Goal: Task Accomplishment & Management: Manage account settings

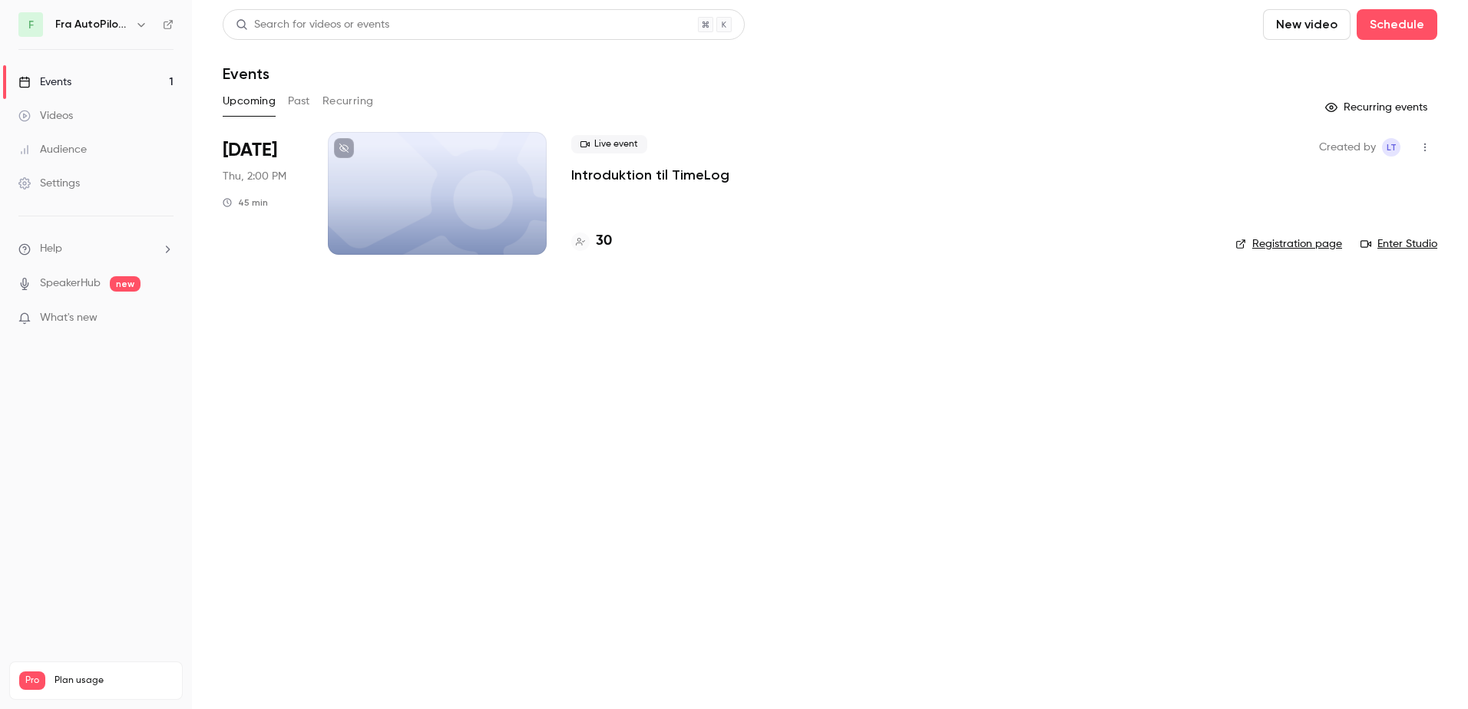
click at [61, 80] on div "Events" at bounding box center [44, 81] width 53 height 15
click at [622, 176] on p "Introduktion til TimeLog" at bounding box center [650, 175] width 158 height 18
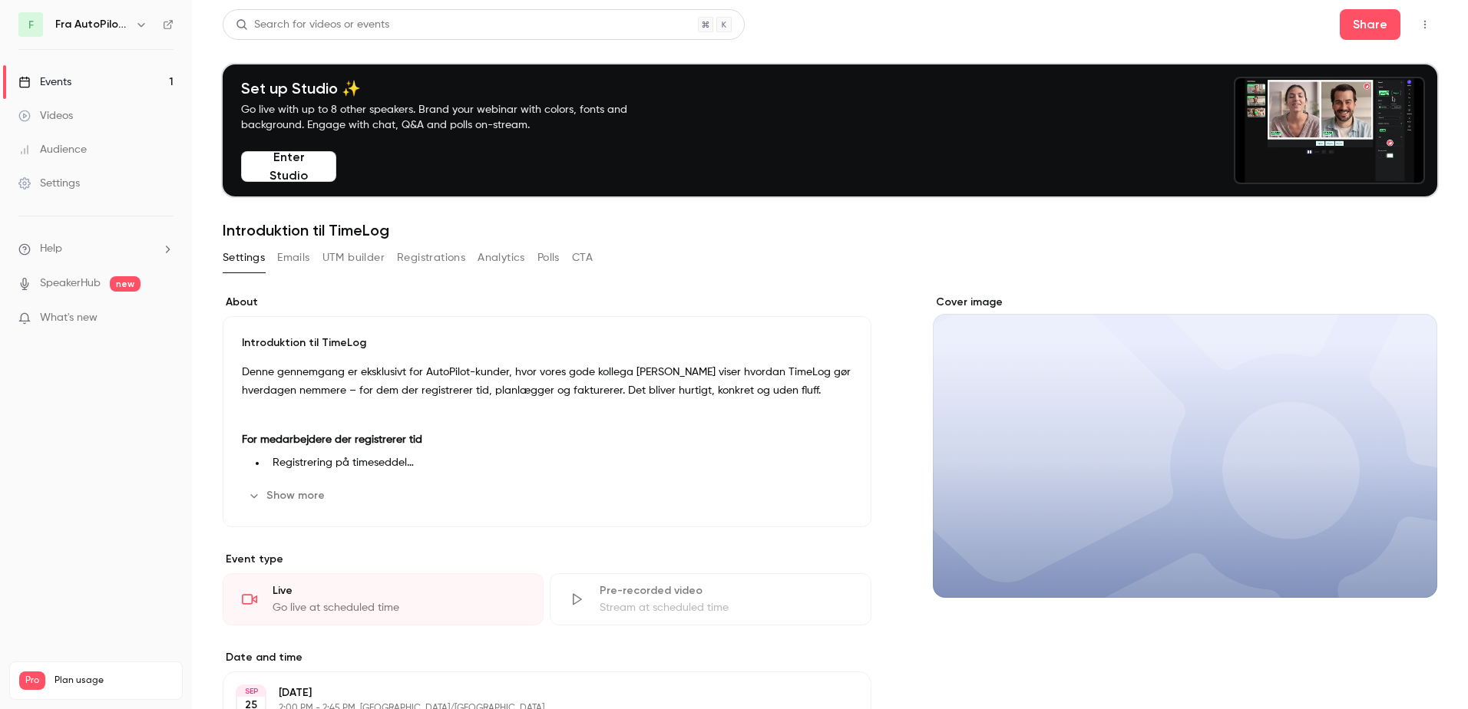
click at [435, 259] on button "Registrations" at bounding box center [431, 258] width 68 height 25
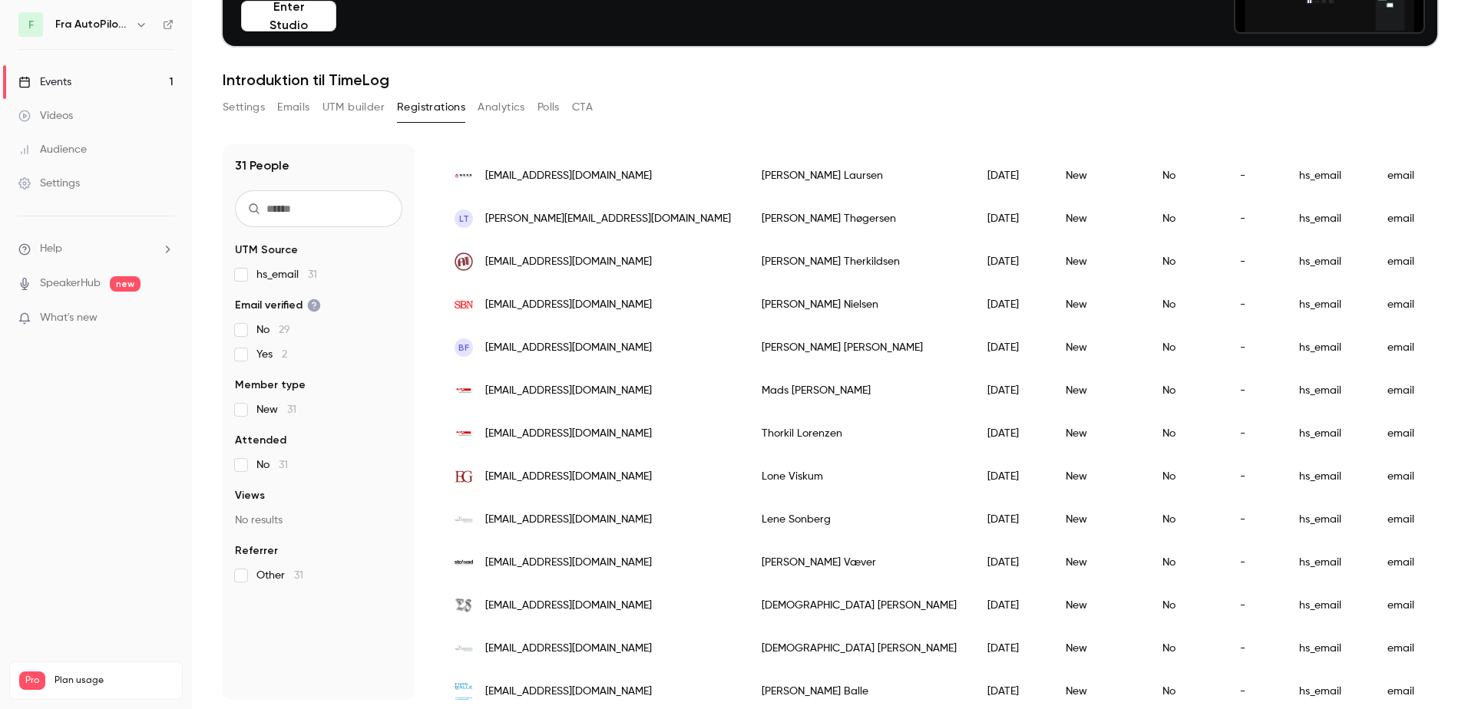
scroll to position [935, 0]
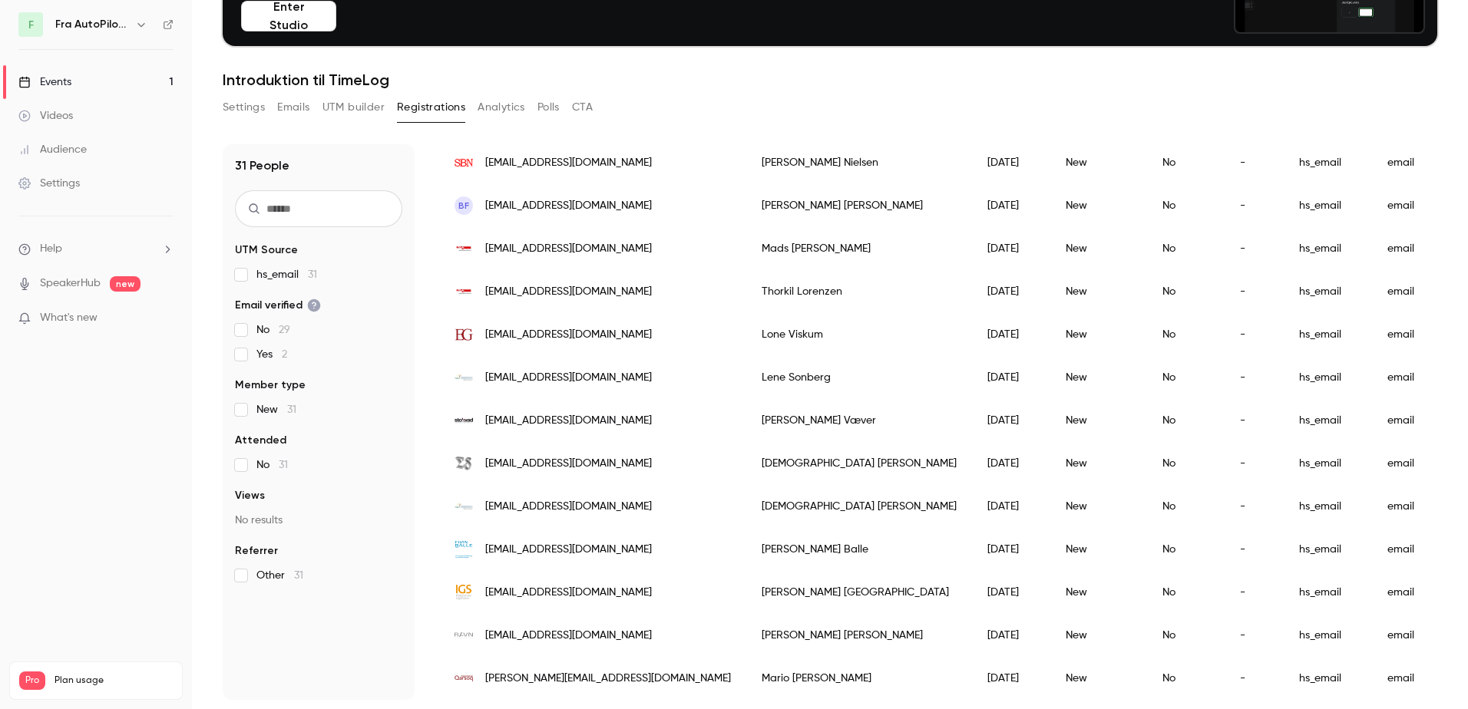
click at [257, 354] on span "Yes 2" at bounding box center [271, 354] width 31 height 15
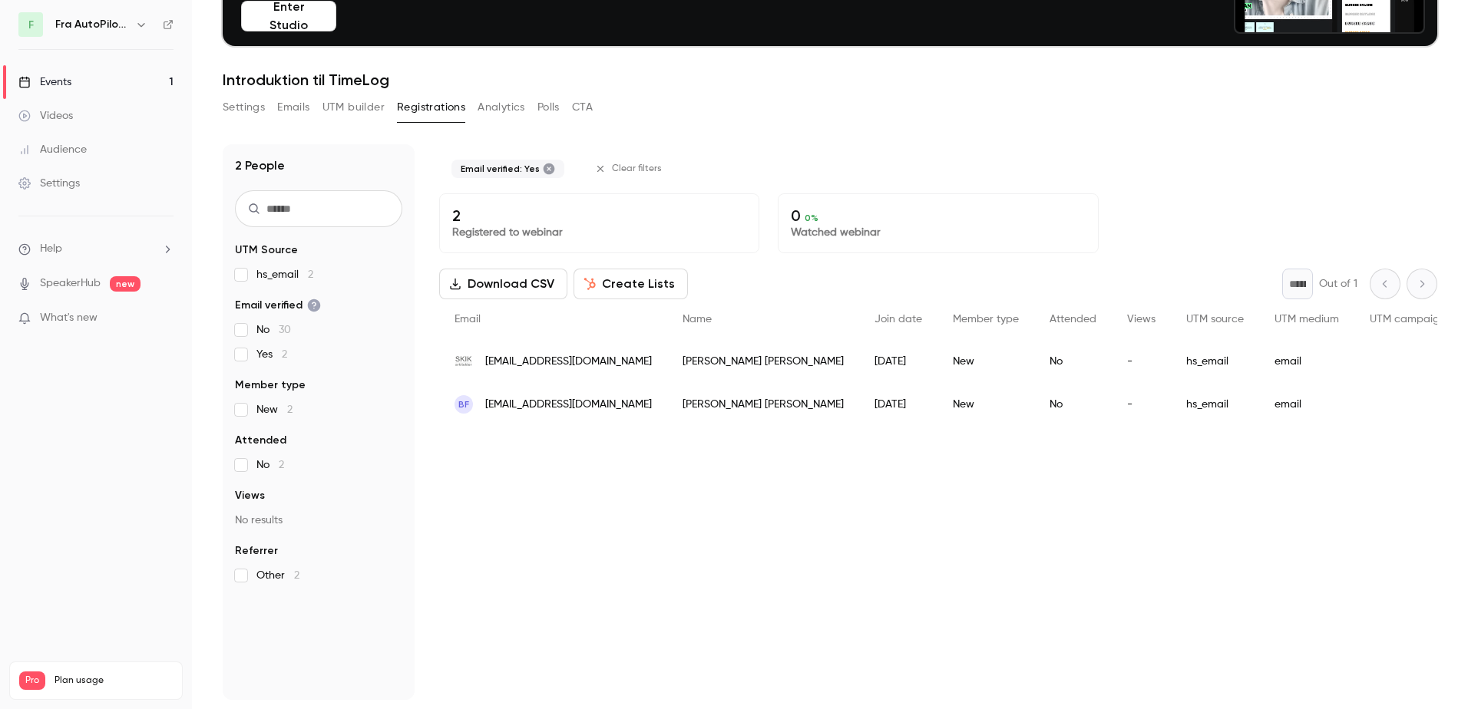
click at [257, 354] on span "Yes 2" at bounding box center [271, 354] width 31 height 15
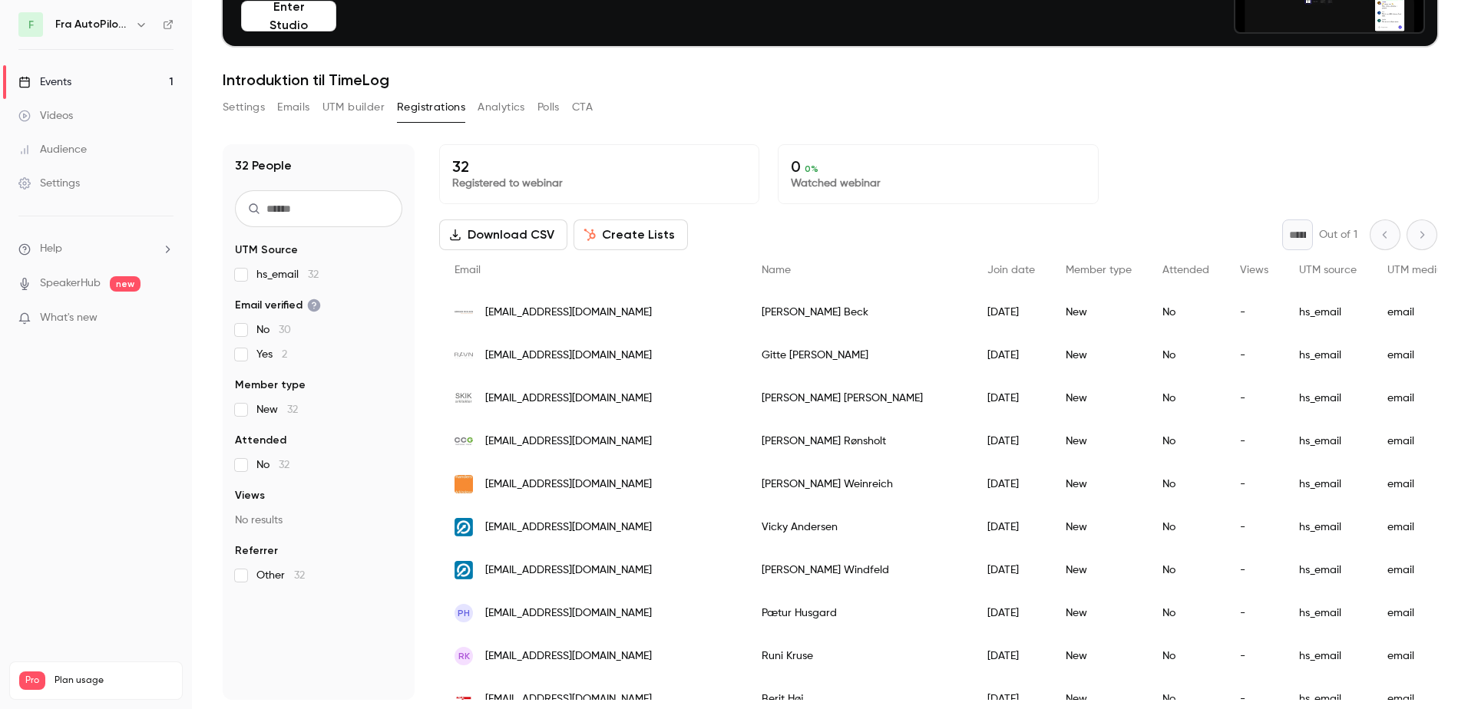
click at [258, 332] on span "No 30" at bounding box center [273, 329] width 35 height 15
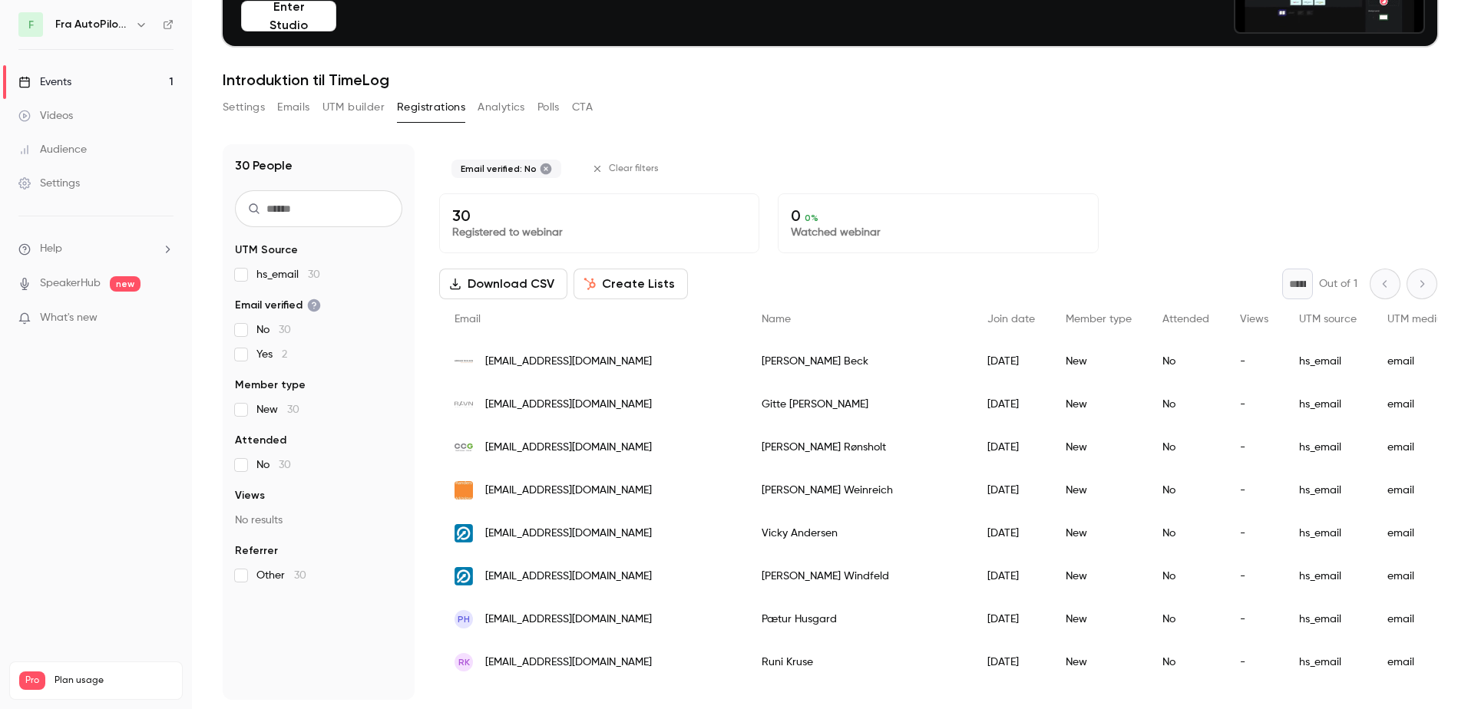
click at [258, 332] on span "No 30" at bounding box center [273, 329] width 35 height 15
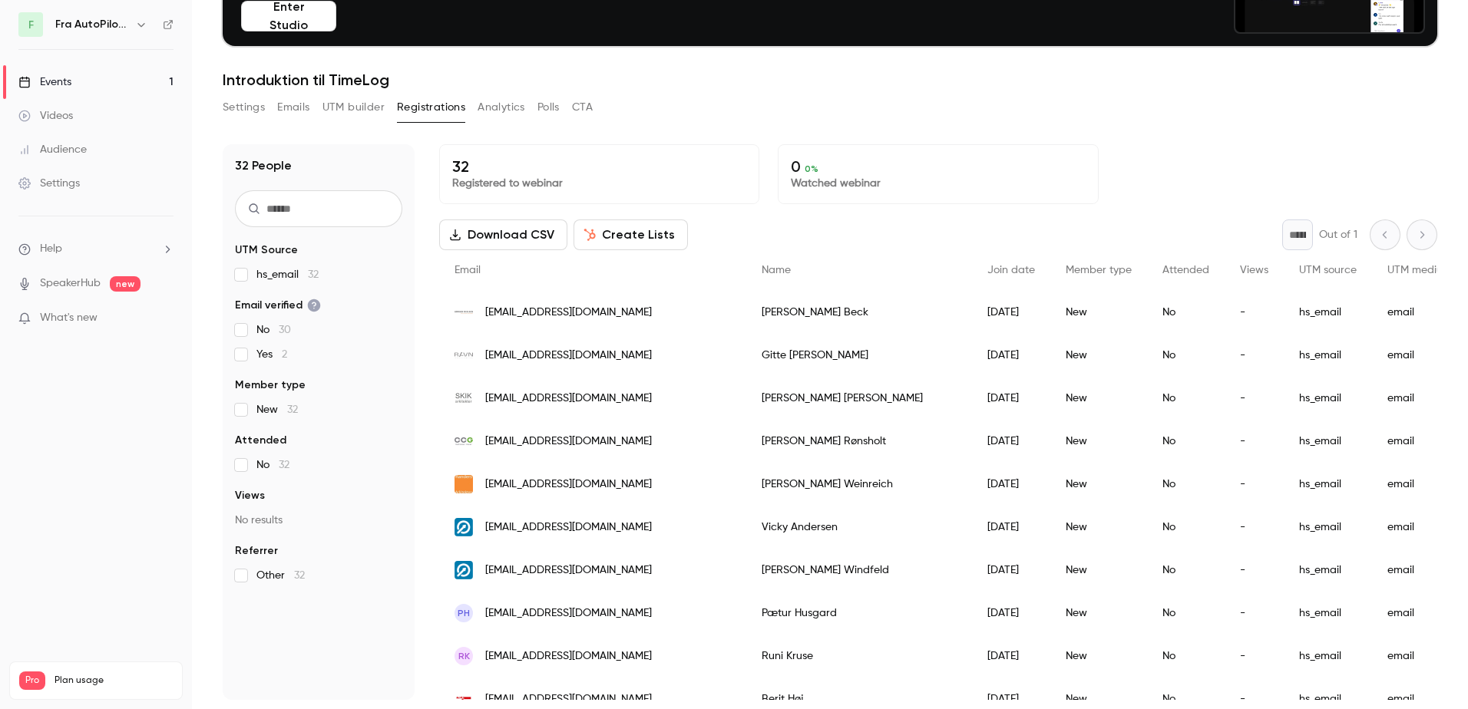
click at [89, 319] on span "What's new" at bounding box center [69, 318] width 58 height 16
click at [1108, 102] on div at bounding box center [734, 354] width 1468 height 709
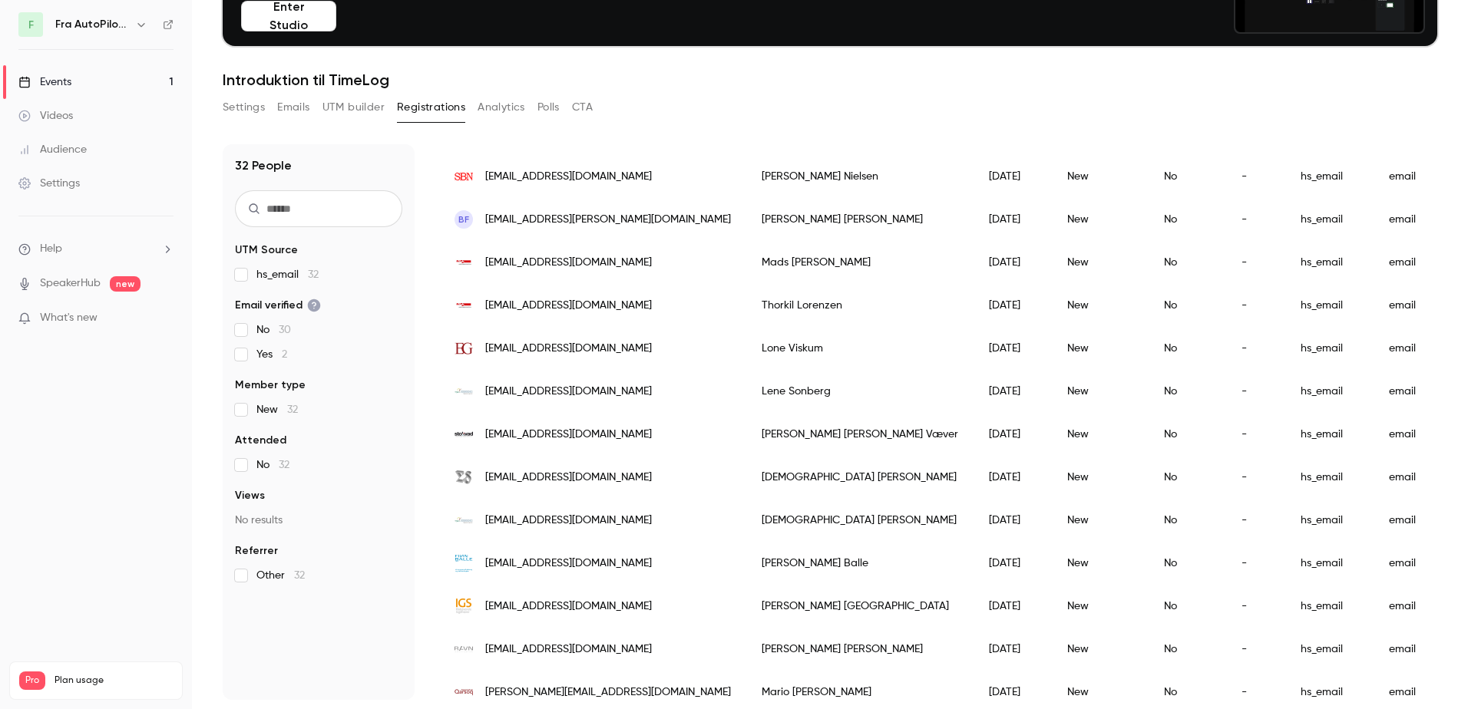
scroll to position [978, 0]
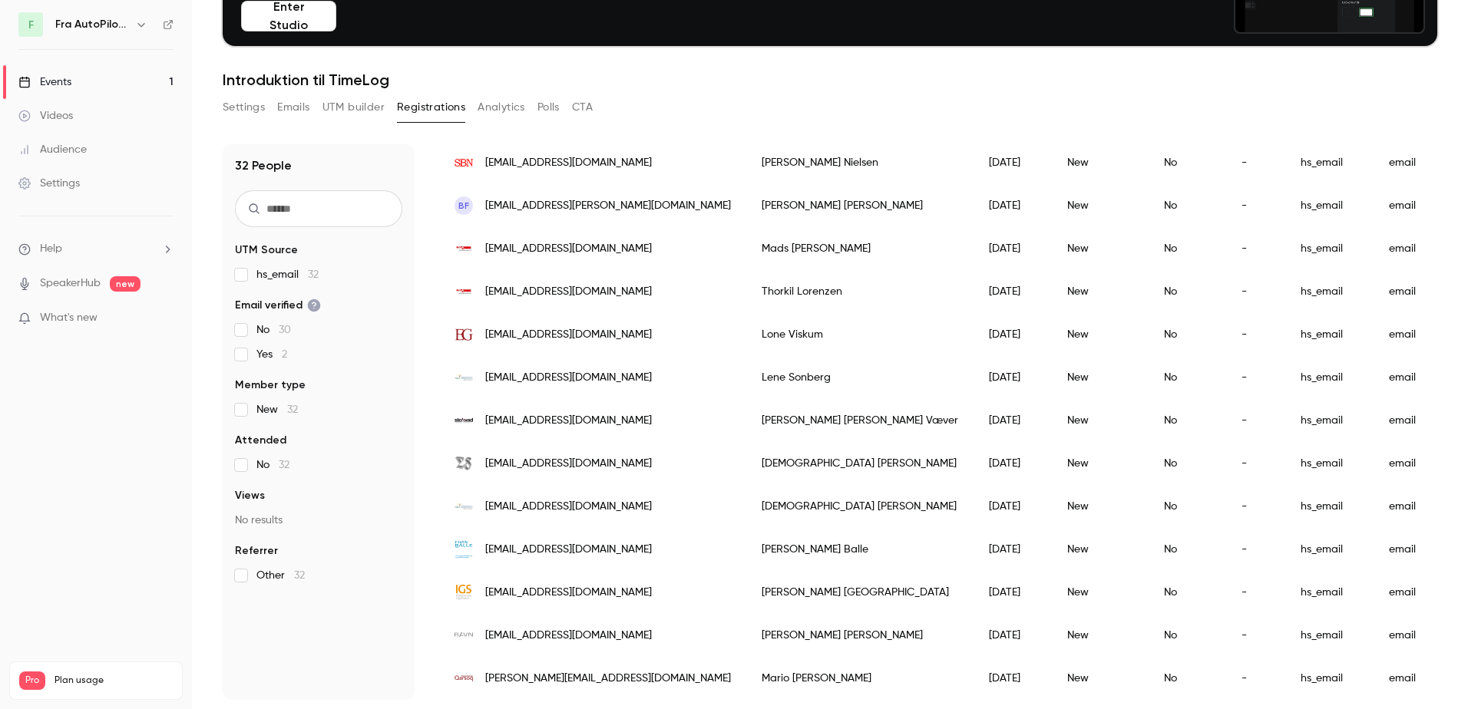
drag, startPoint x: 551, startPoint y: 599, endPoint x: 545, endPoint y: 647, distance: 48.0
drag, startPoint x: 545, startPoint y: 647, endPoint x: 386, endPoint y: 457, distance: 247.4
click at [386, 457] on label "No 32" at bounding box center [318, 464] width 167 height 15
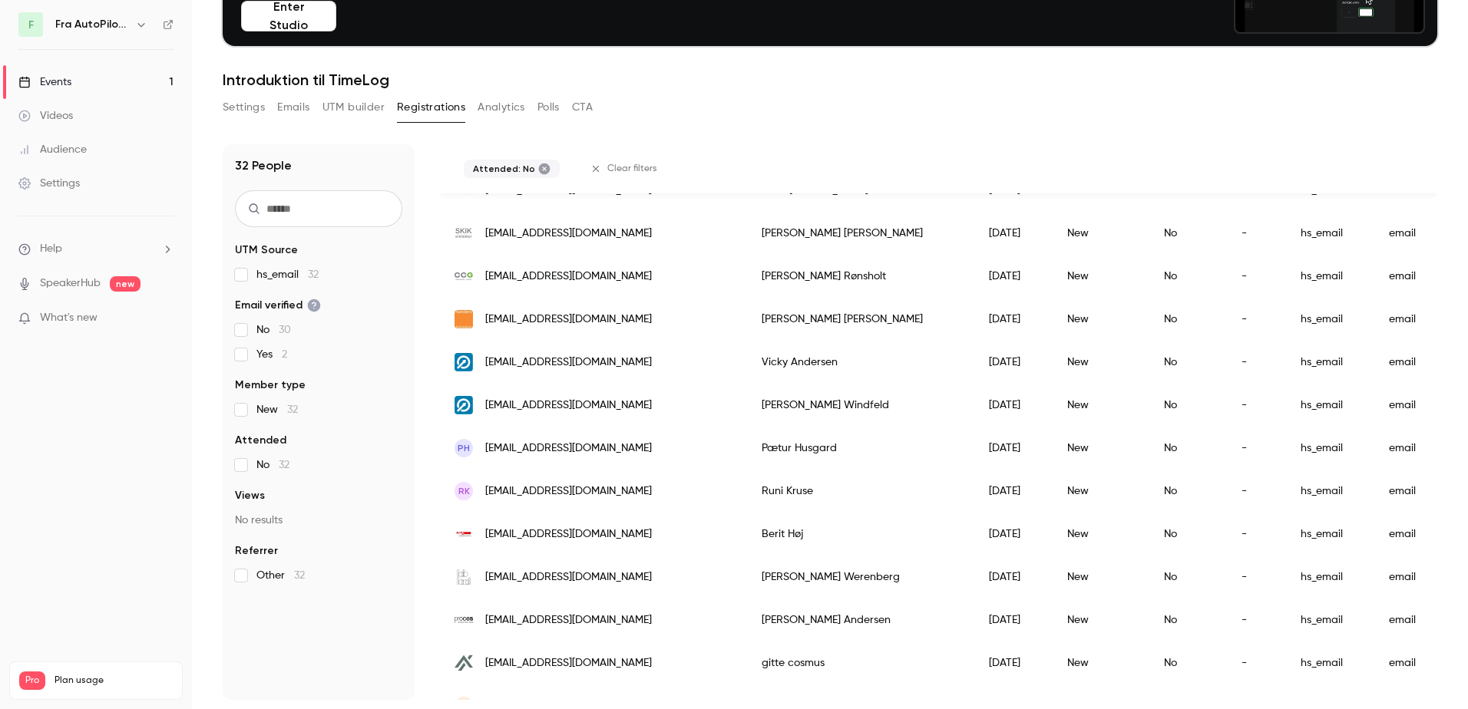
scroll to position [259, 0]
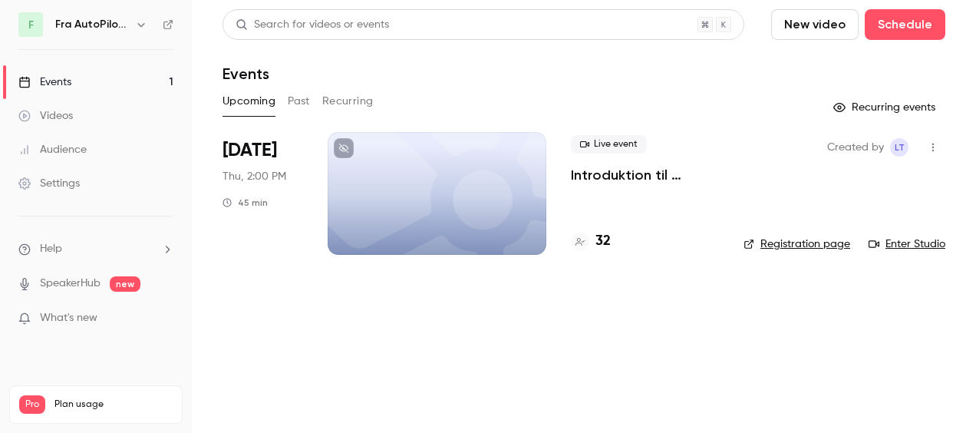
click at [516, 177] on div at bounding box center [437, 193] width 219 height 123
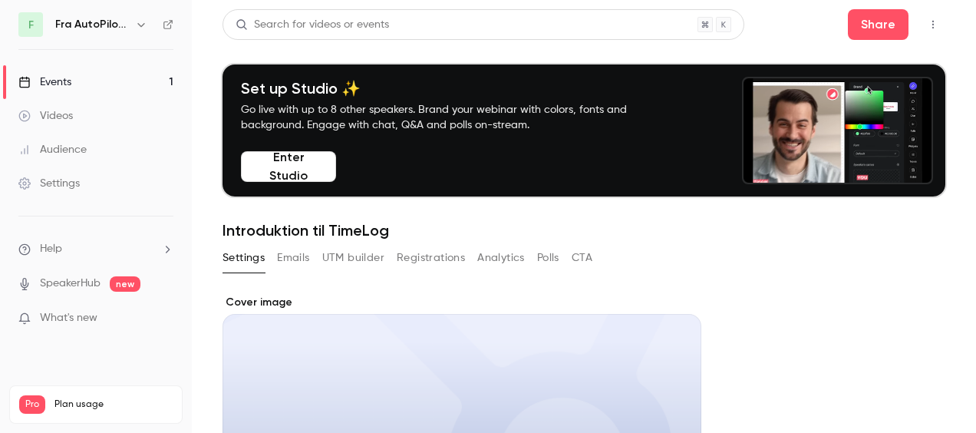
click at [444, 260] on button "Registrations" at bounding box center [431, 258] width 68 height 25
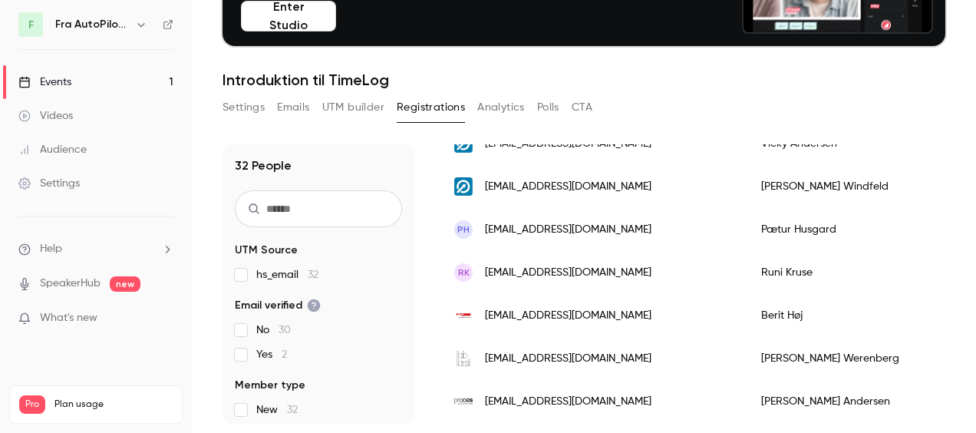
scroll to position [461, 0]
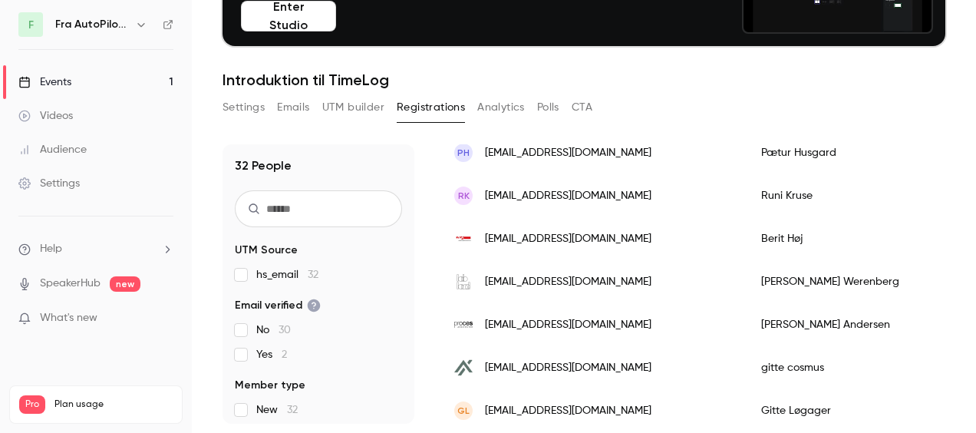
click at [211, 421] on main "Search for videos or events Share Set up Studio ✨ Go live with up to 8 other sp…" at bounding box center [584, 216] width 784 height 433
drag, startPoint x: 277, startPoint y: 424, endPoint x: 614, endPoint y: 462, distance: 339.1
click at [553, 421] on html "F Fra AutoPilot til TimeLog Events 1 Videos Audience Settings Help SpeakerHub n…" at bounding box center [488, 216] width 976 height 433
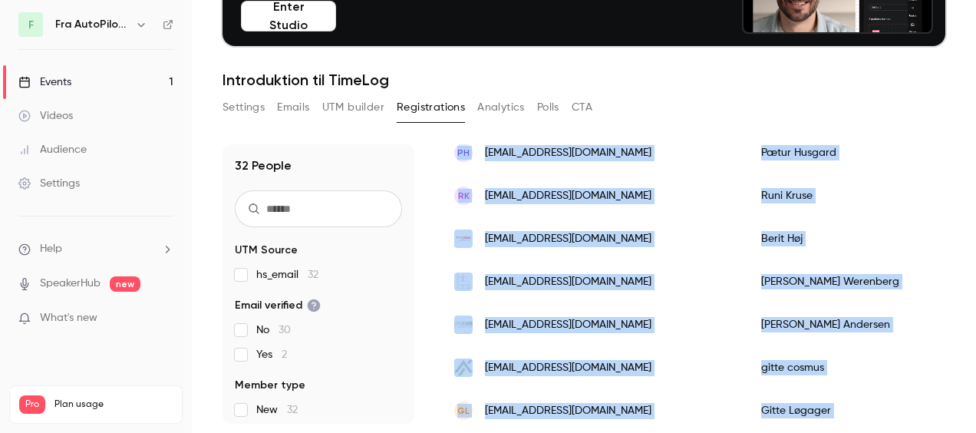
click at [553, 323] on div "[PERSON_NAME]" at bounding box center [859, 324] width 226 height 43
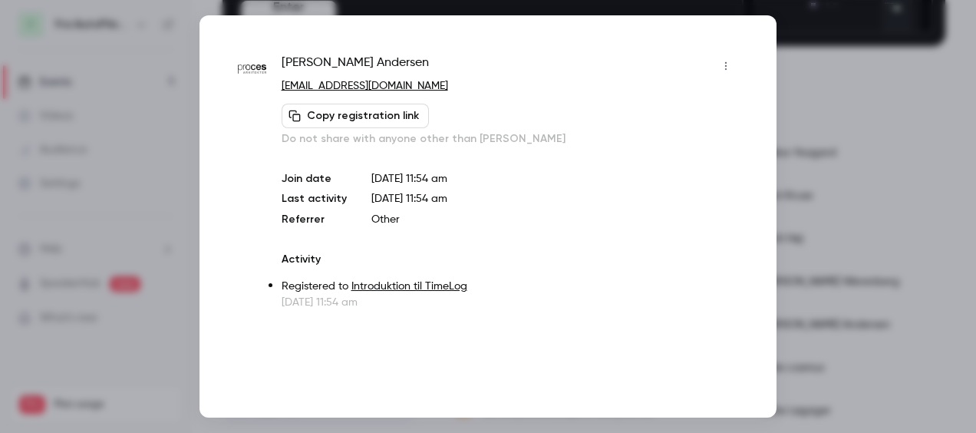
click at [553, 35] on div at bounding box center [488, 216] width 976 height 433
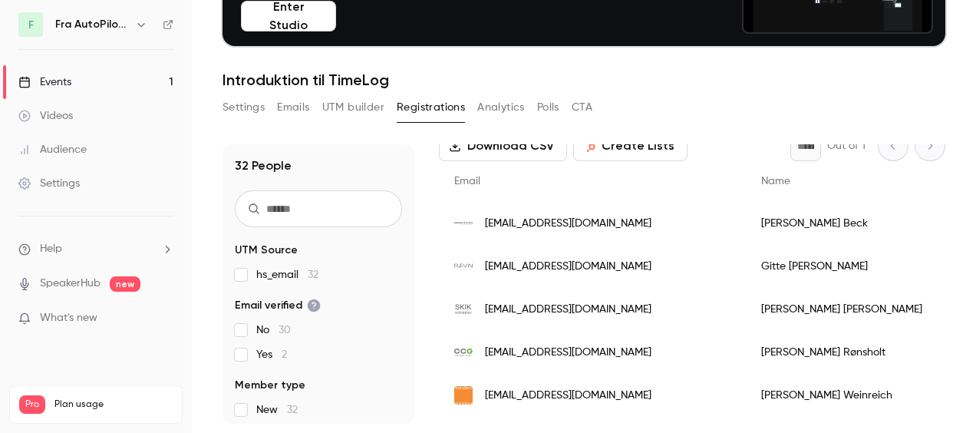
scroll to position [0, 0]
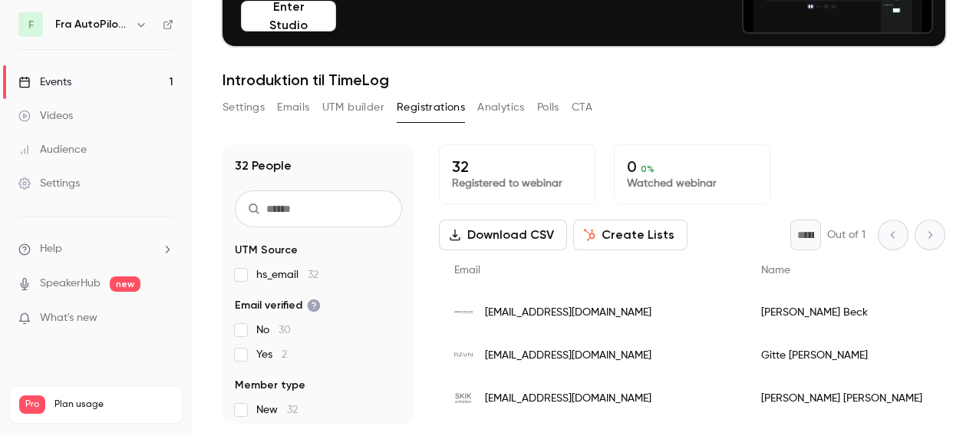
click at [276, 213] on input "text" at bounding box center [318, 208] width 167 height 37
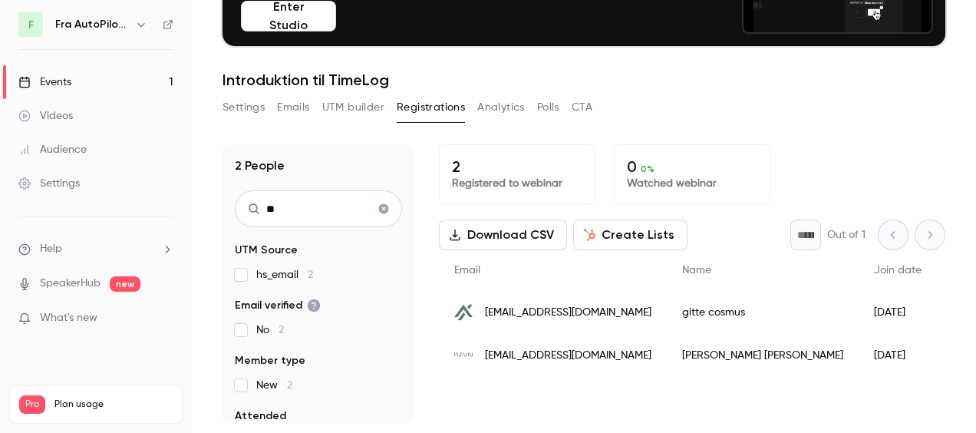
type input "*"
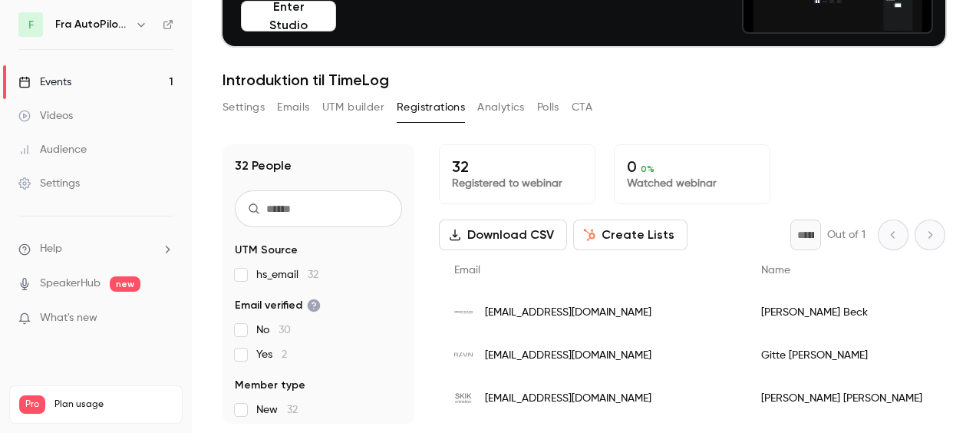
scroll to position [74, 0]
